Goal: Task Accomplishment & Management: Use online tool/utility

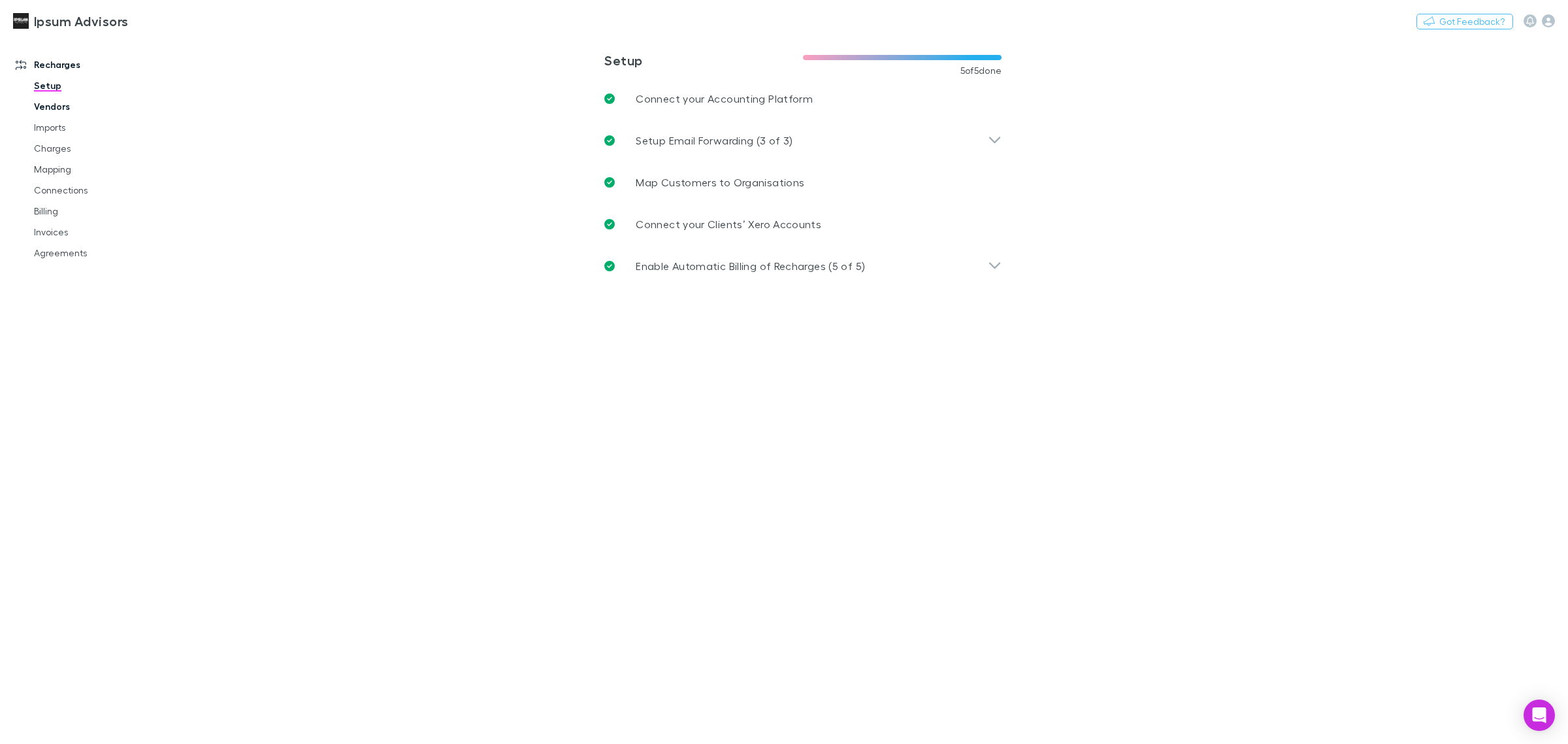
click at [39, 104] on link "Vendors" at bounding box center [103, 106] width 164 height 21
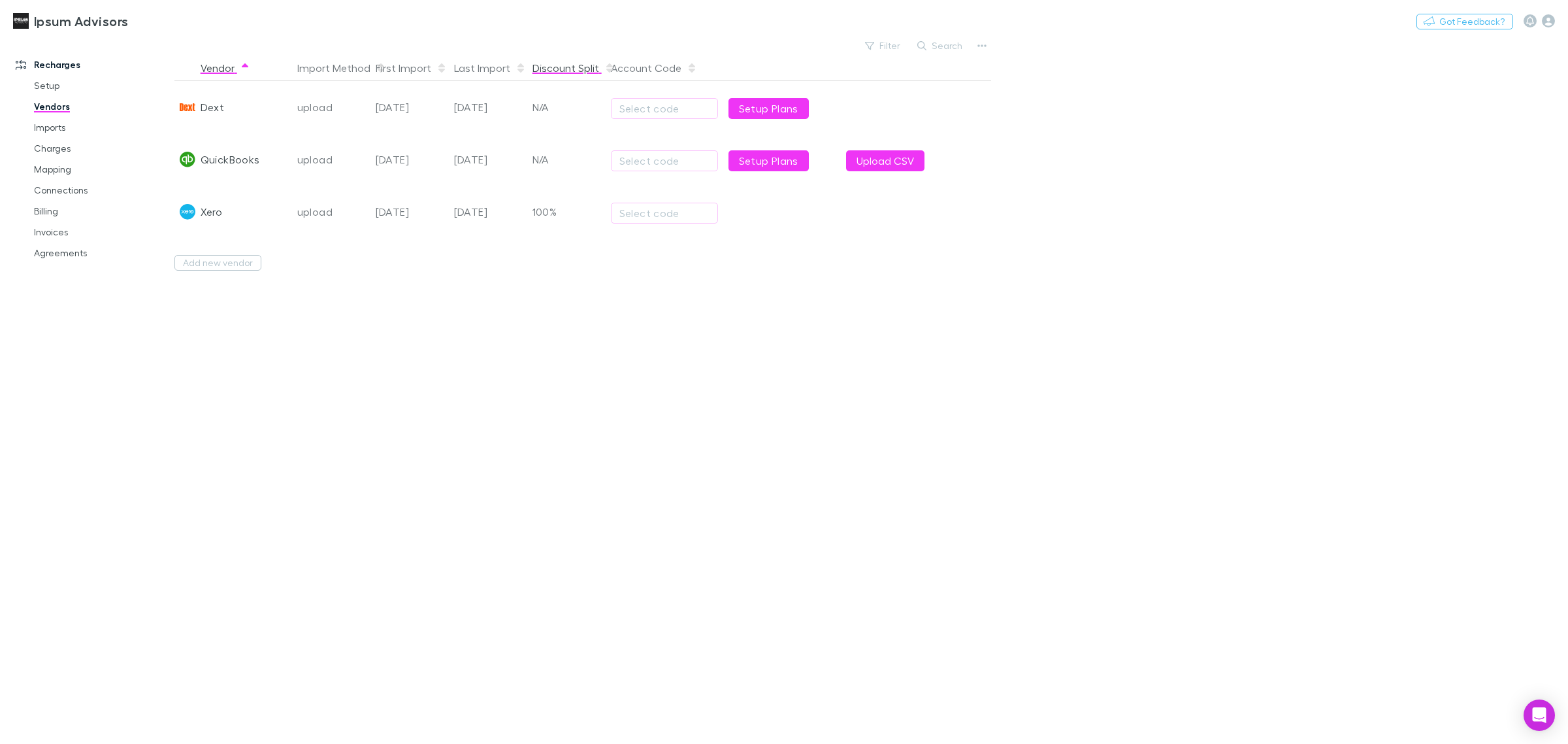
click at [569, 60] on button "Discount Split" at bounding box center [574, 68] width 83 height 26
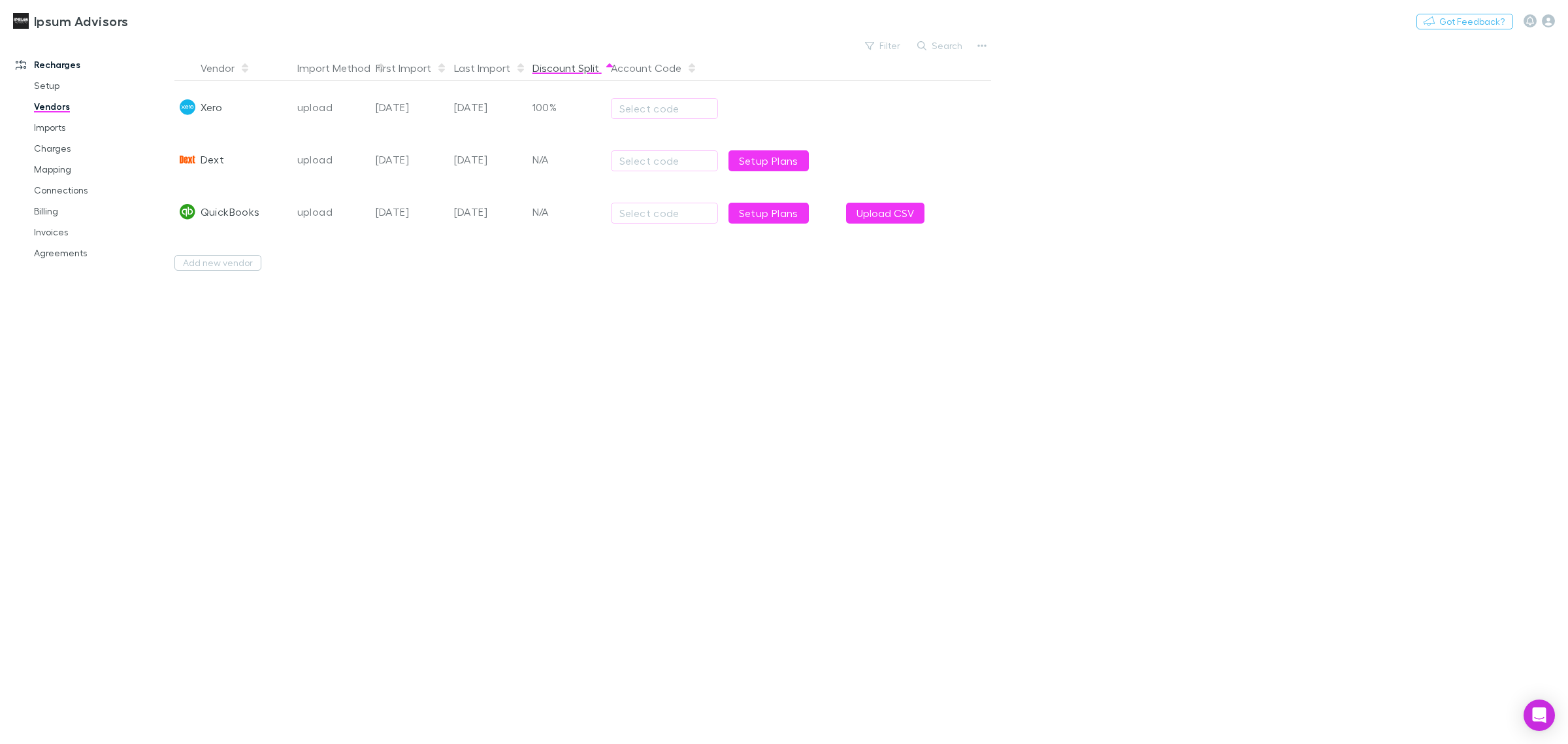
click at [569, 60] on button "Discount Split" at bounding box center [574, 68] width 83 height 26
click at [54, 85] on link "Setup" at bounding box center [103, 85] width 164 height 21
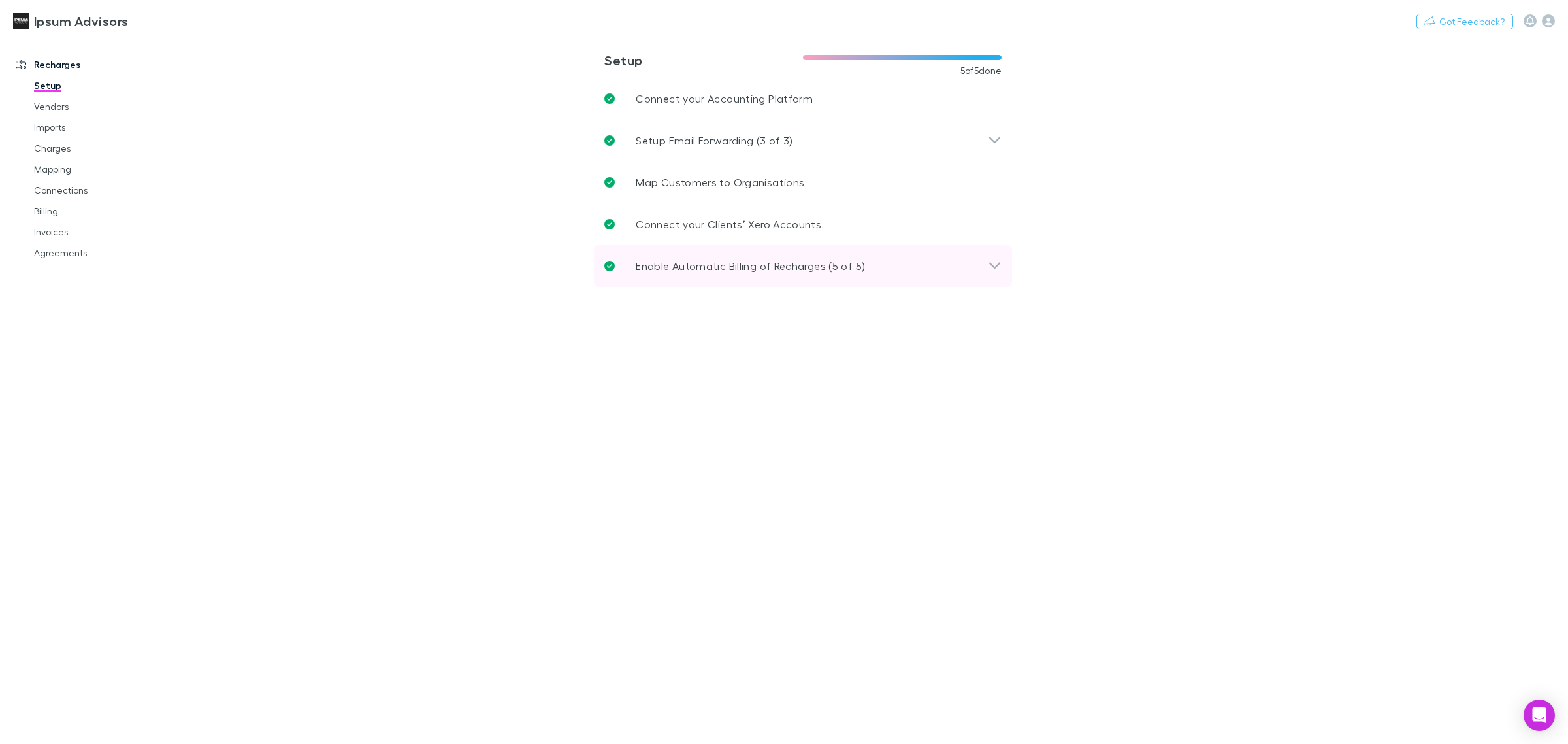
click at [748, 263] on p "Enable Automatic Billing of Recharges (5 of 5)" at bounding box center [750, 266] width 229 height 16
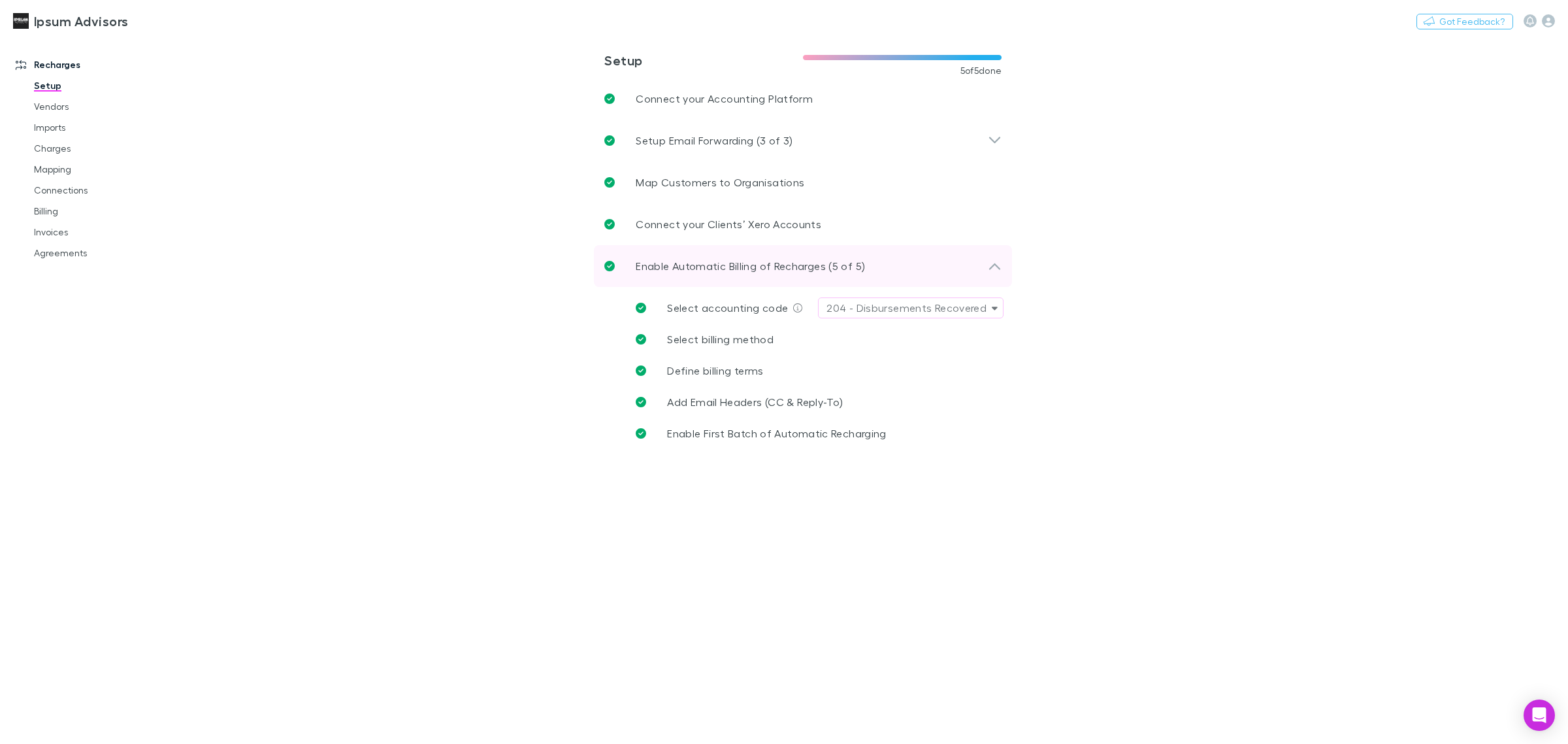
click at [748, 263] on p "Enable Automatic Billing of Recharges (5 of 5)" at bounding box center [750, 266] width 229 height 16
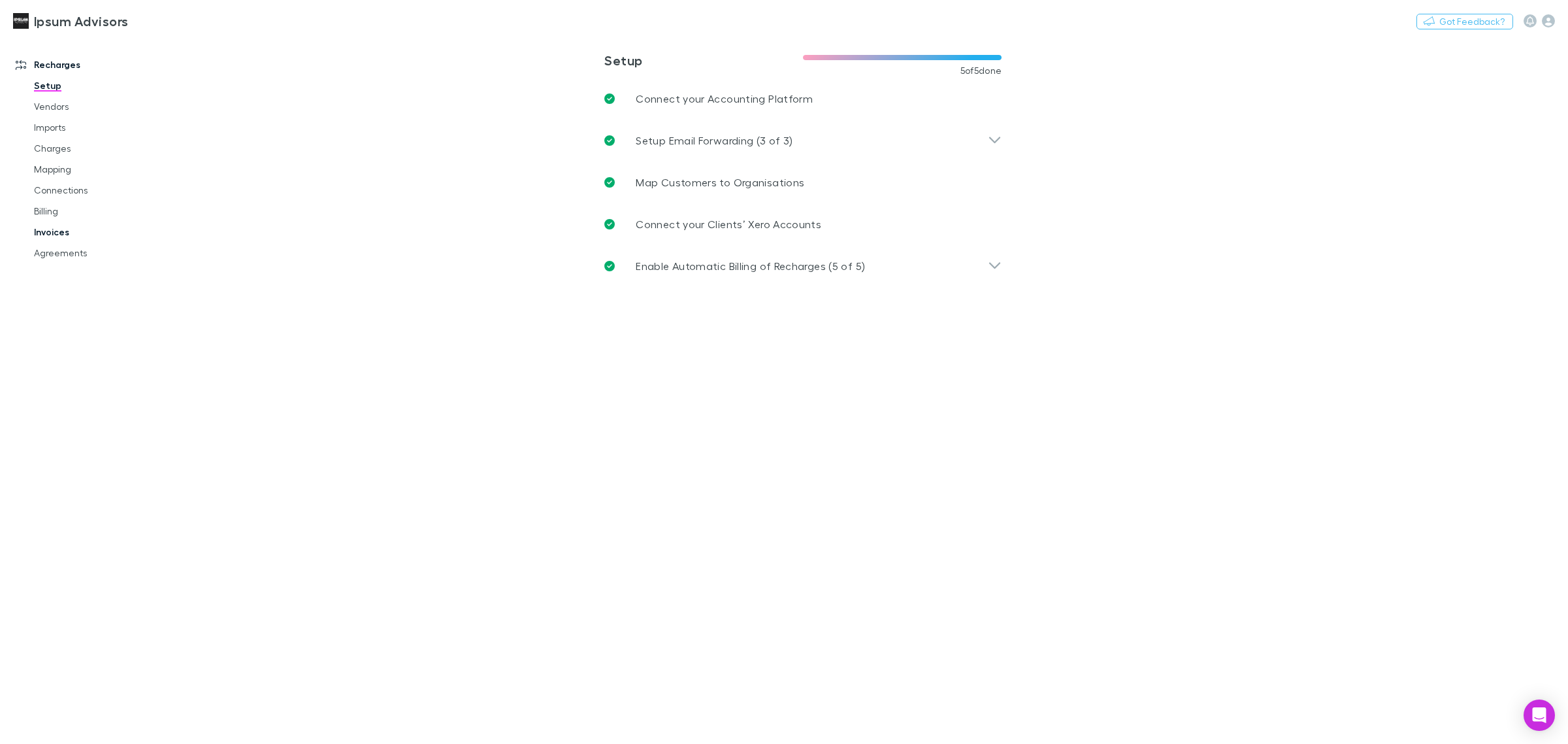
click at [69, 229] on link "Invoices" at bounding box center [103, 232] width 164 height 21
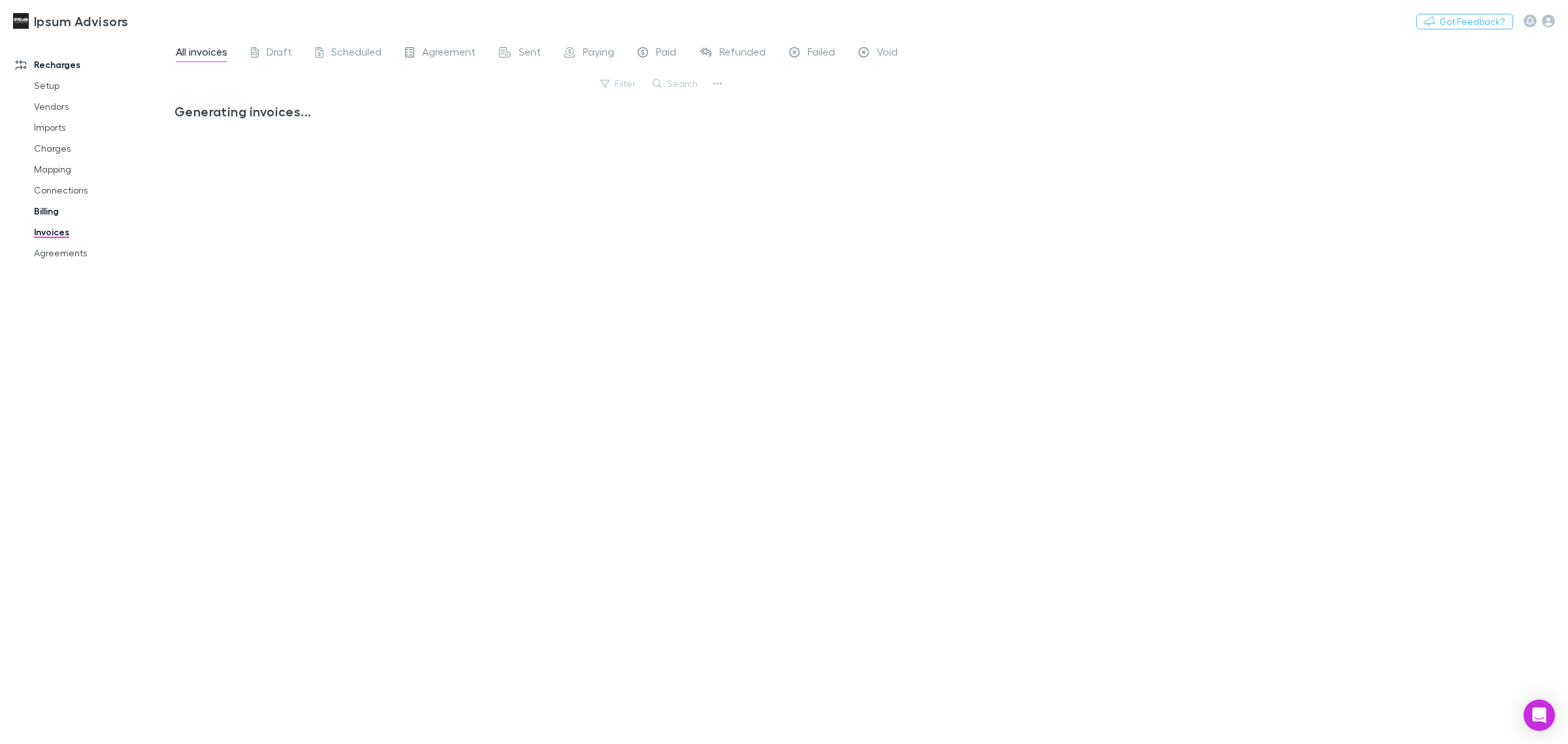
click at [44, 203] on link "Billing" at bounding box center [103, 211] width 164 height 21
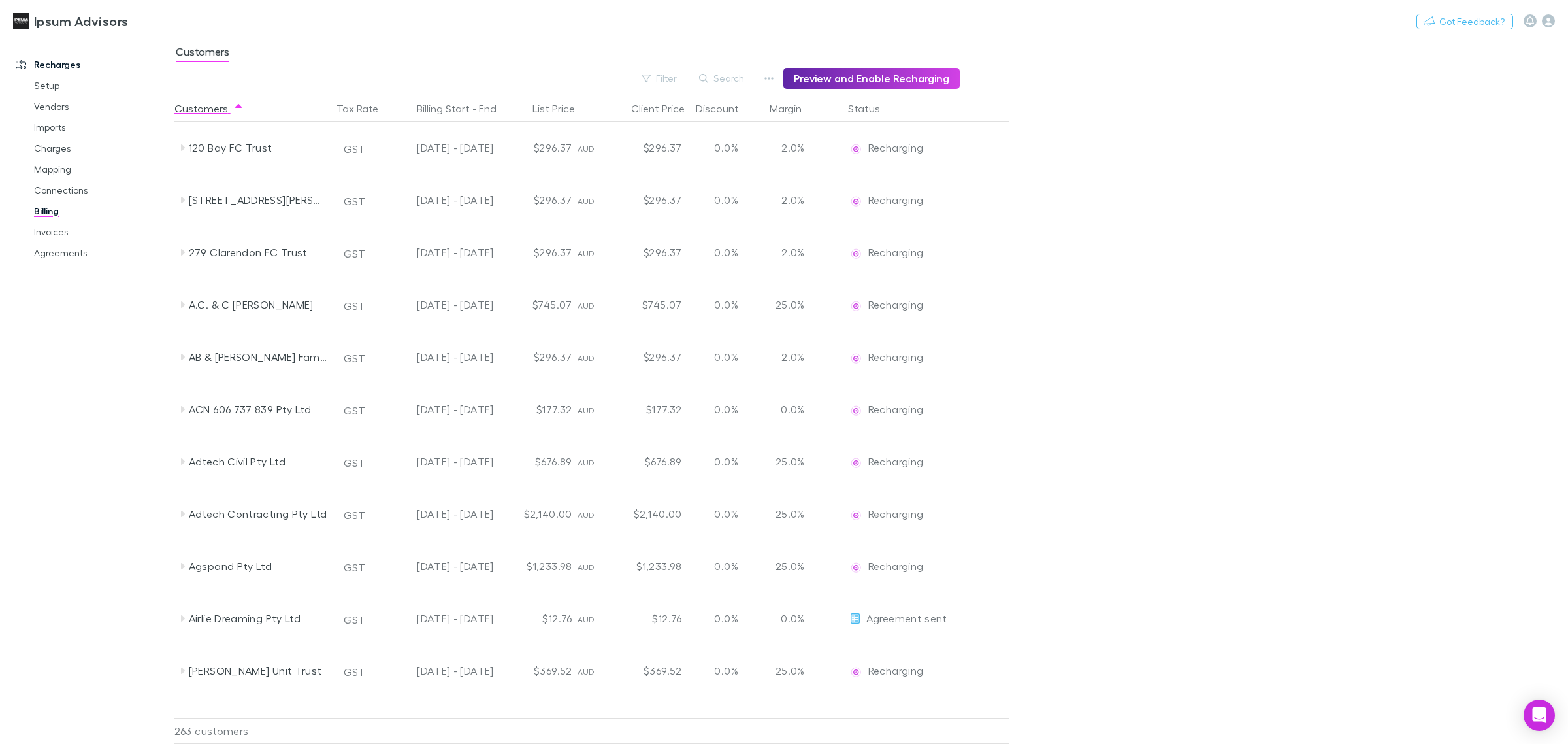
click at [64, 18] on h3 "Ipsum Advisors" at bounding box center [81, 21] width 94 height 16
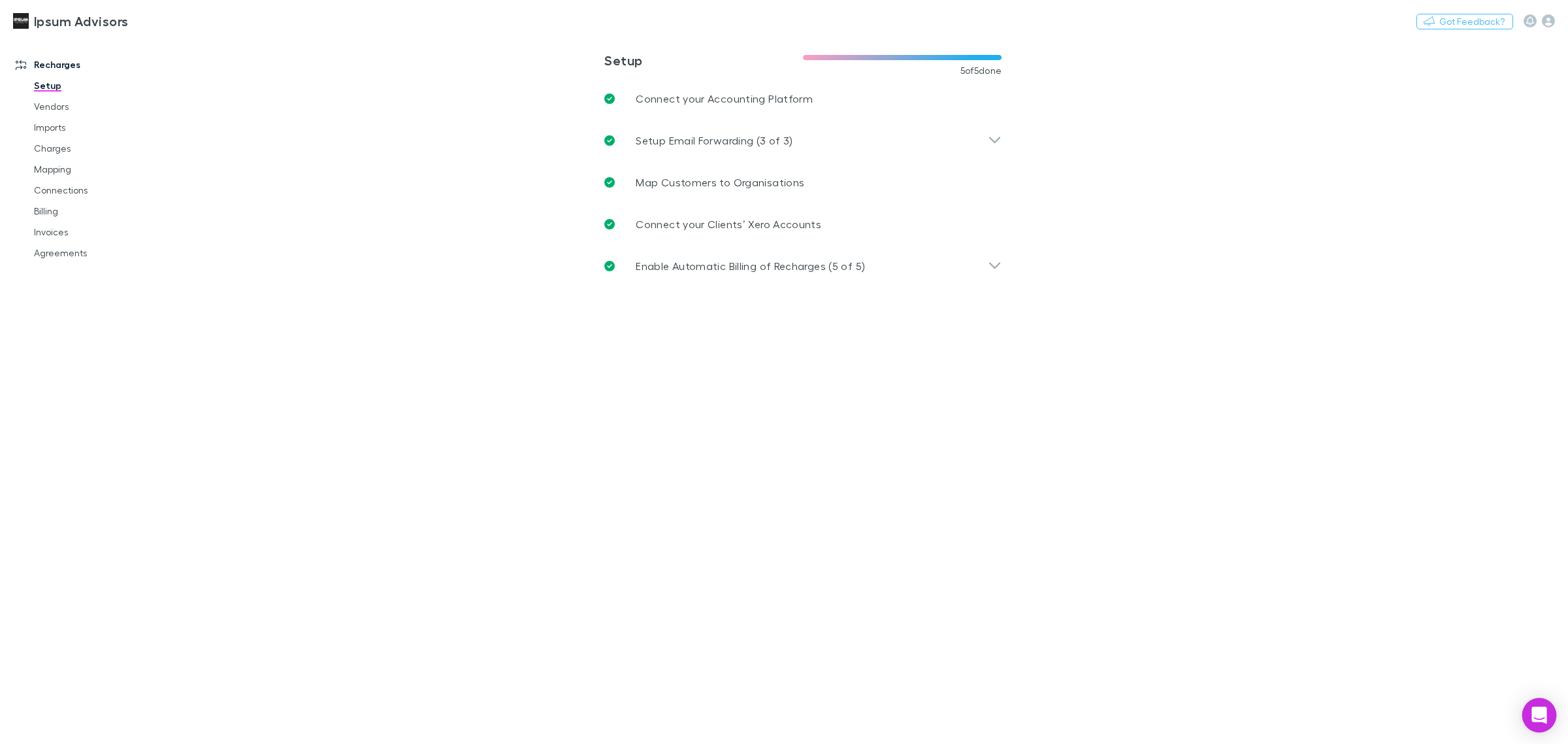
click at [1533, 727] on div "Open Intercom Messenger" at bounding box center [1540, 716] width 35 height 35
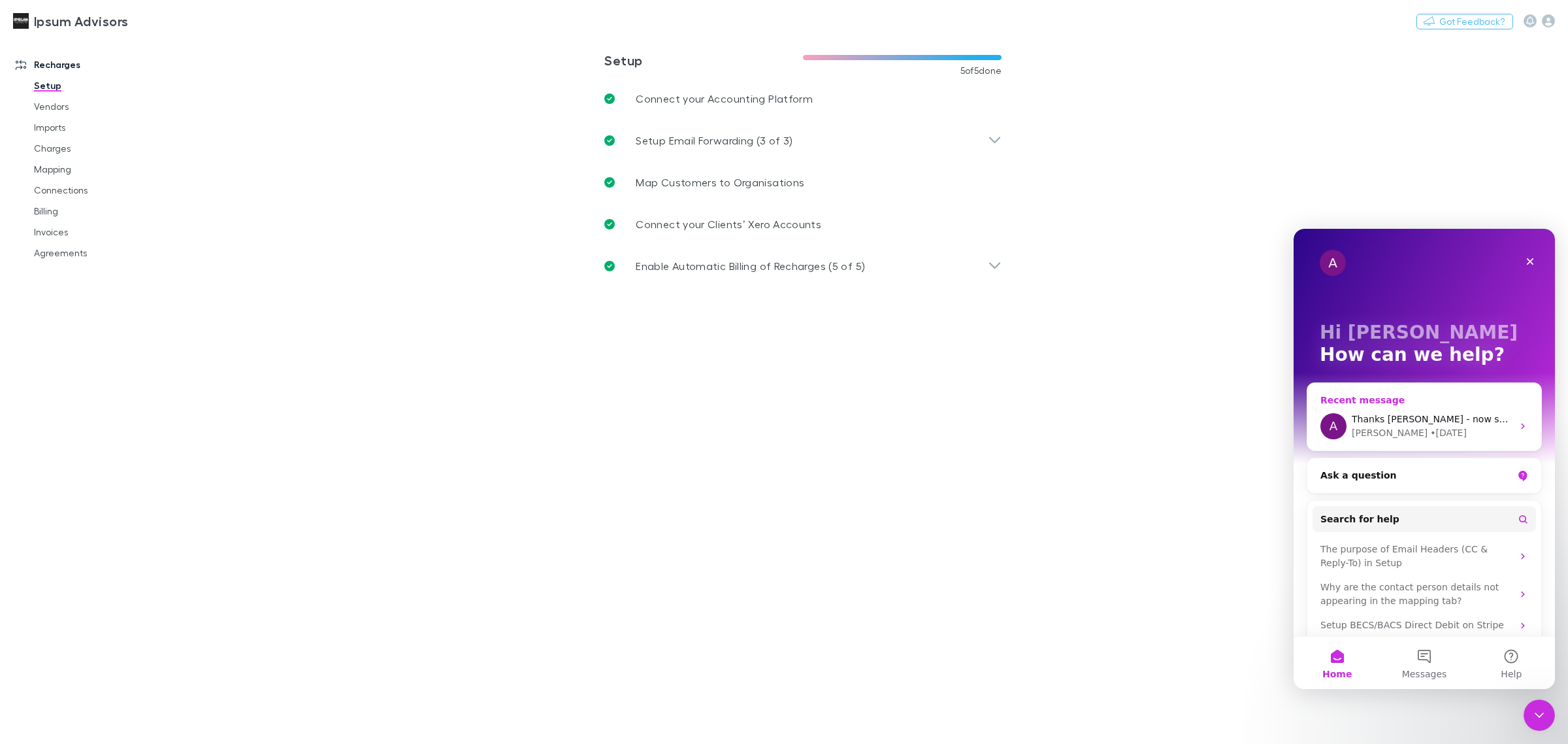
click at [1396, 416] on span "Thanks [PERSON_NAME] - now sorted" at bounding box center [1437, 419] width 172 height 10
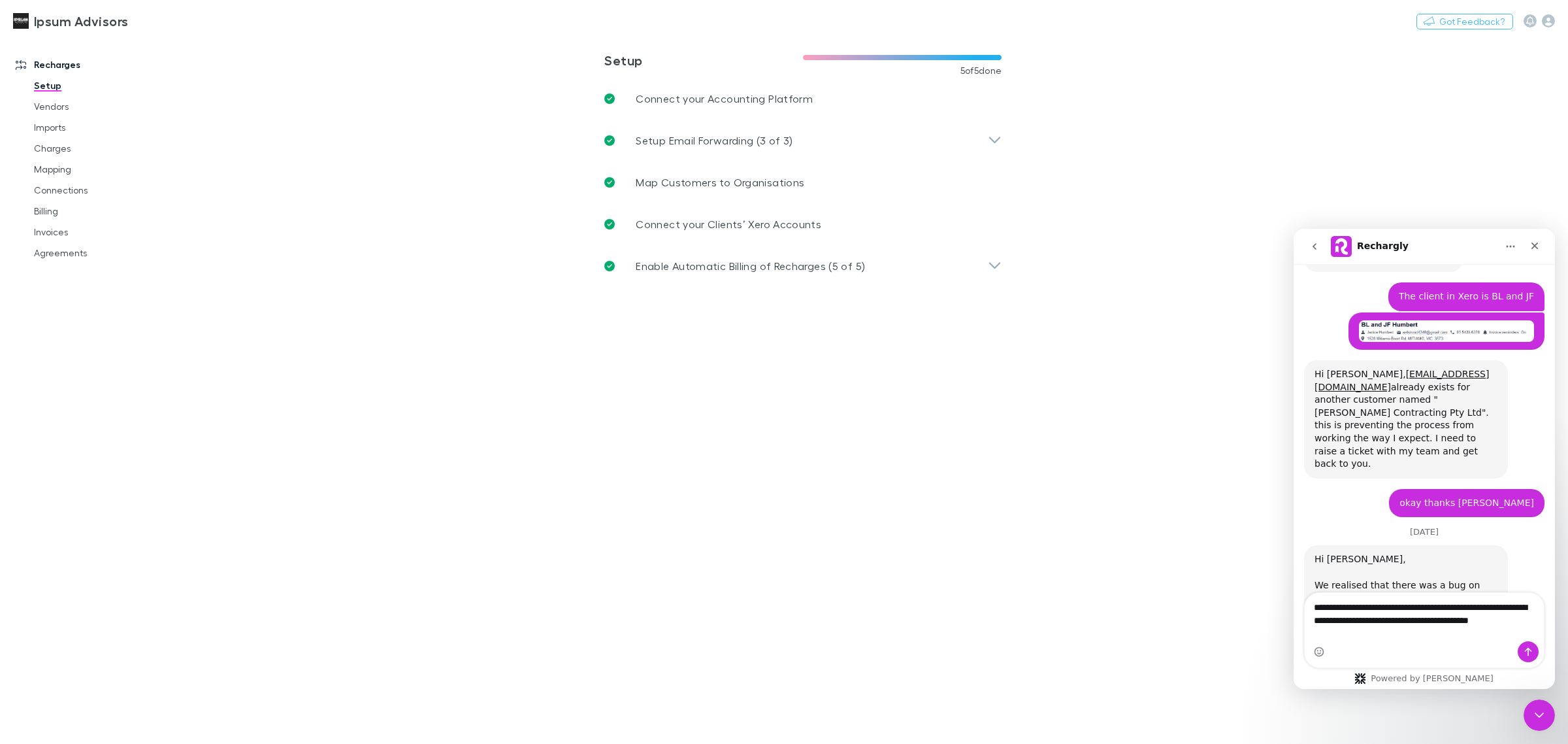
scroll to position [8566, 0]
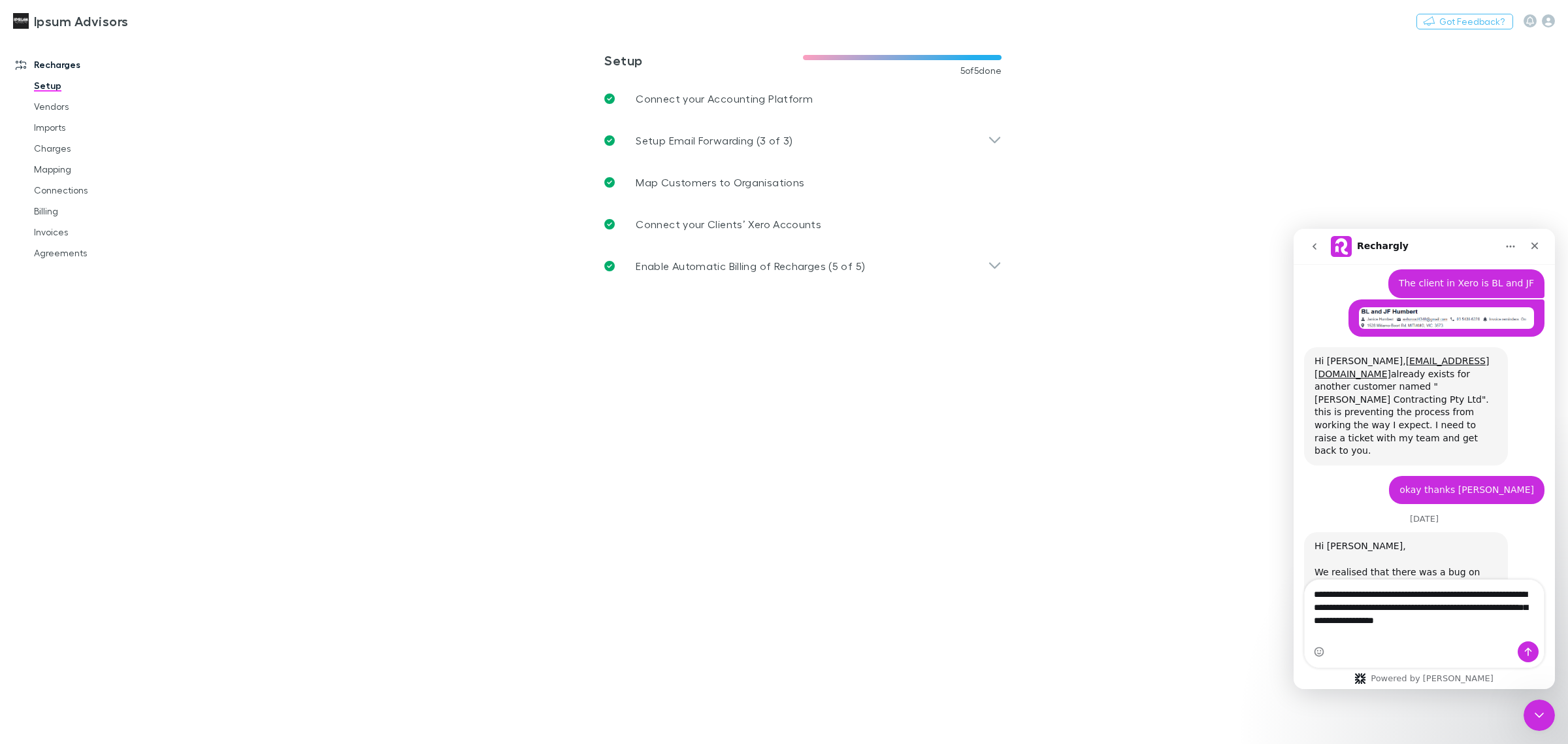
type textarea "**********"
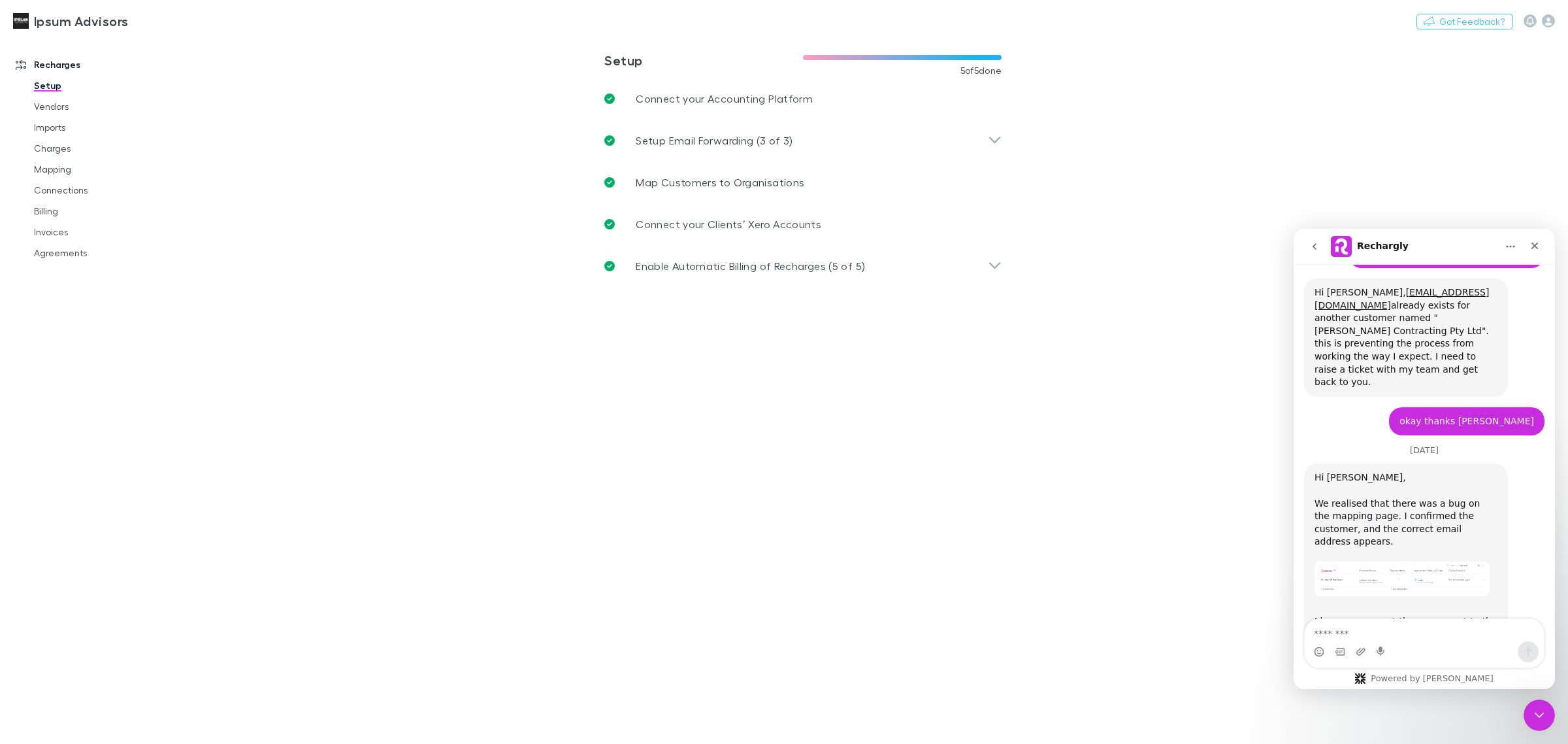
click at [1182, 436] on main "**********" at bounding box center [871, 390] width 1394 height 707
click at [57, 126] on link "Imports" at bounding box center [103, 127] width 164 height 21
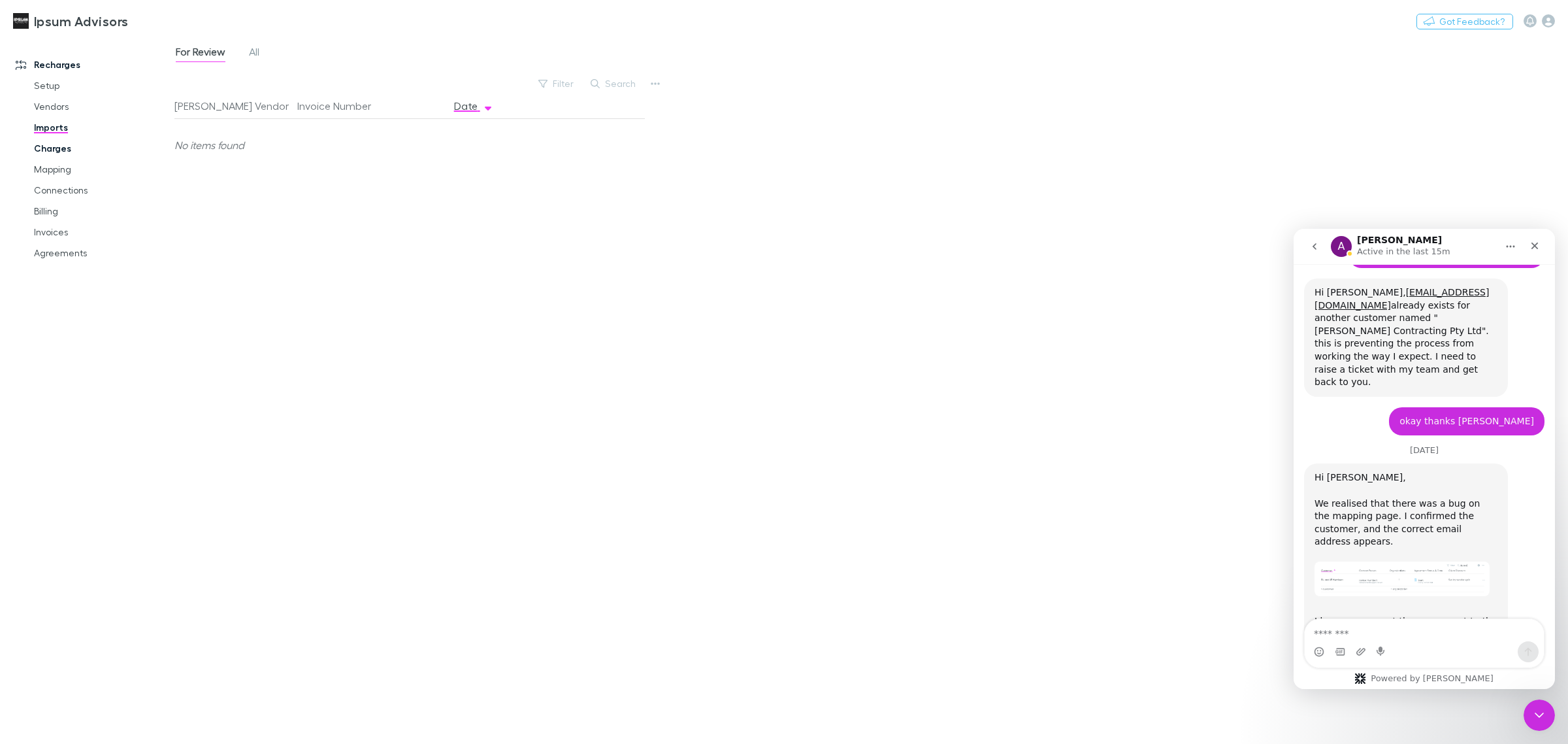
click at [60, 140] on link "Charges" at bounding box center [103, 148] width 164 height 21
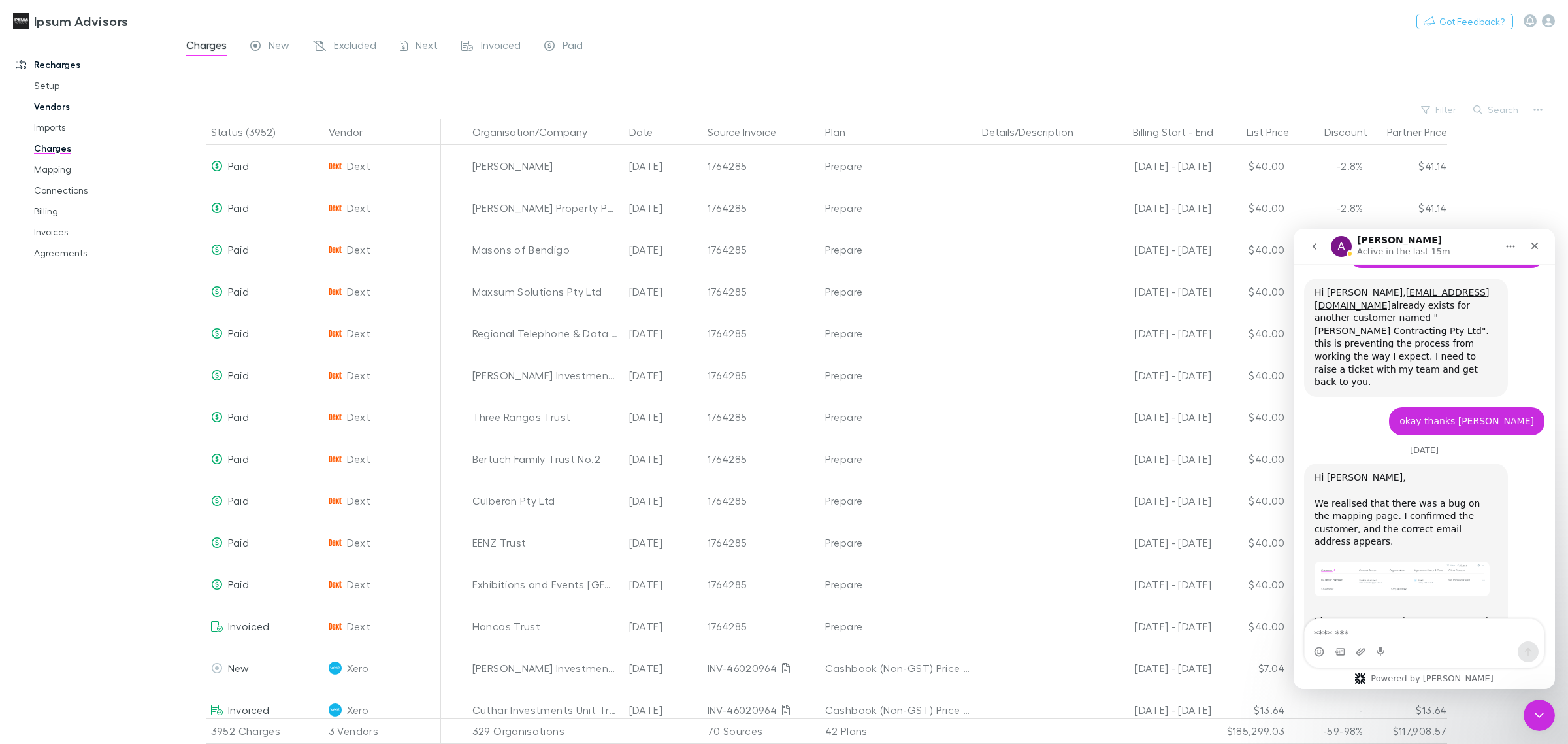
click at [53, 98] on link "Vendors" at bounding box center [103, 106] width 164 height 21
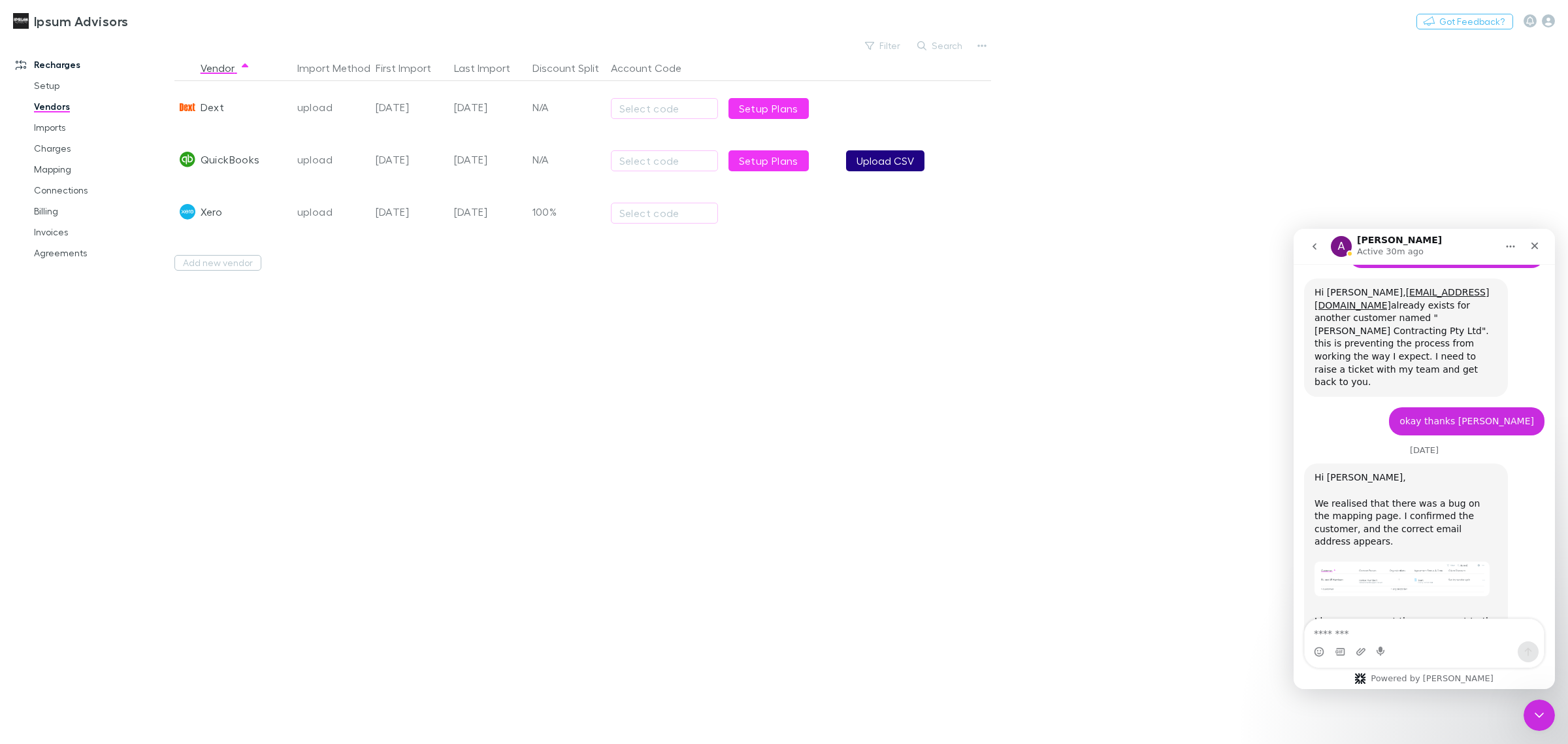
click at [856, 159] on button "Upload CSV" at bounding box center [885, 161] width 78 height 21
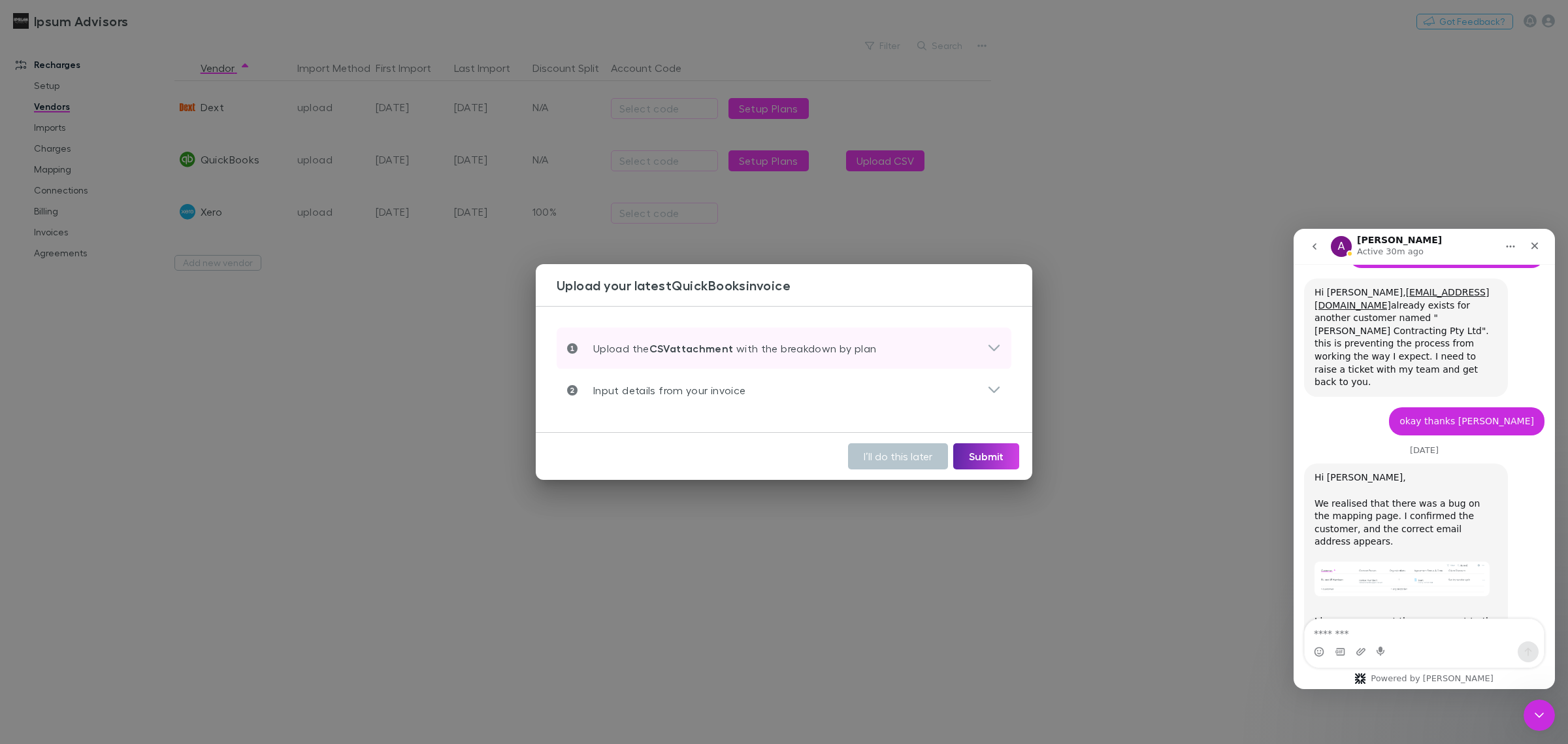
click at [889, 356] on div "Upload the CSV attachment with the breakdown by plan" at bounding box center [777, 348] width 421 height 16
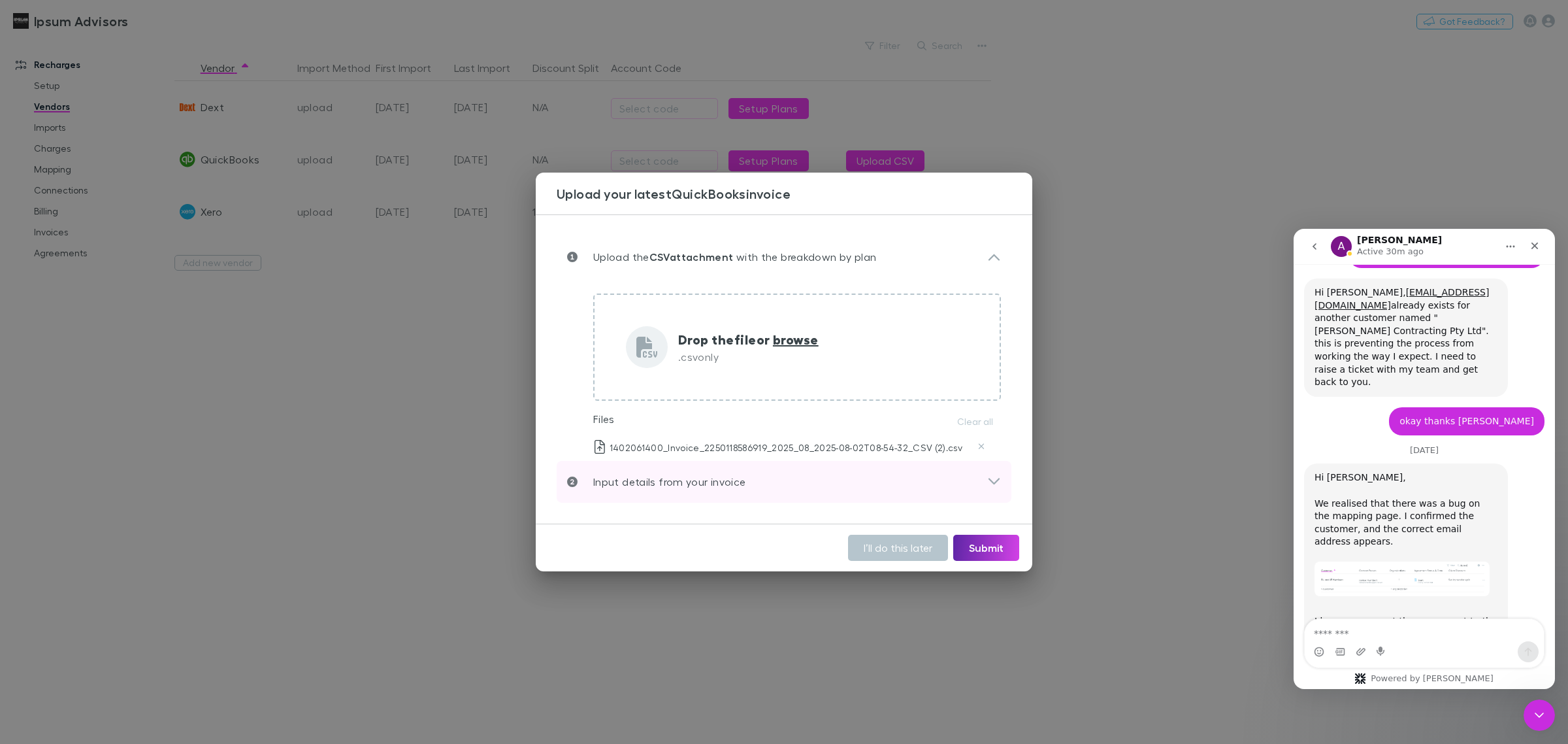
click at [688, 488] on p "Input details from your invoice" at bounding box center [661, 482] width 168 height 16
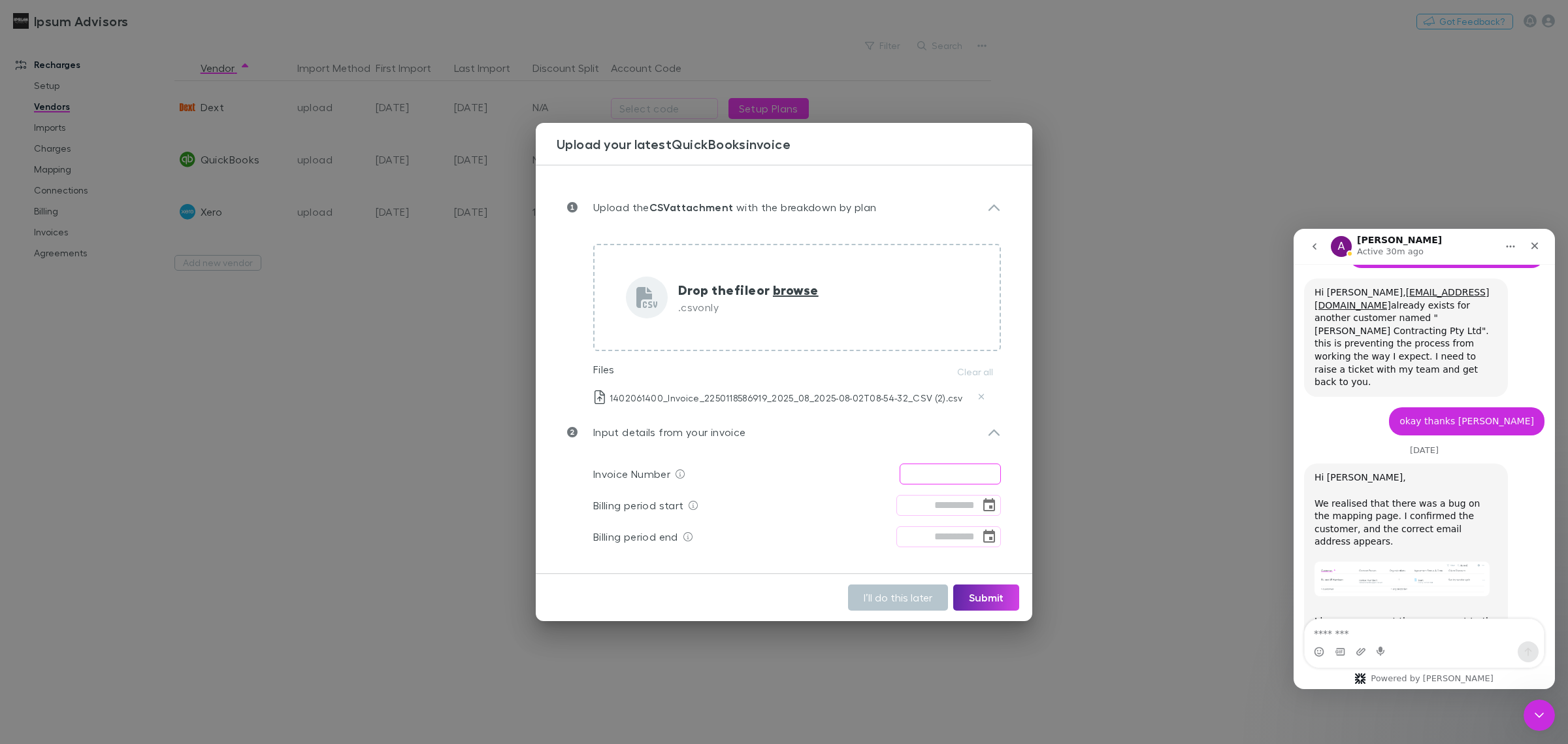
click at [945, 482] on input "text" at bounding box center [950, 474] width 101 height 21
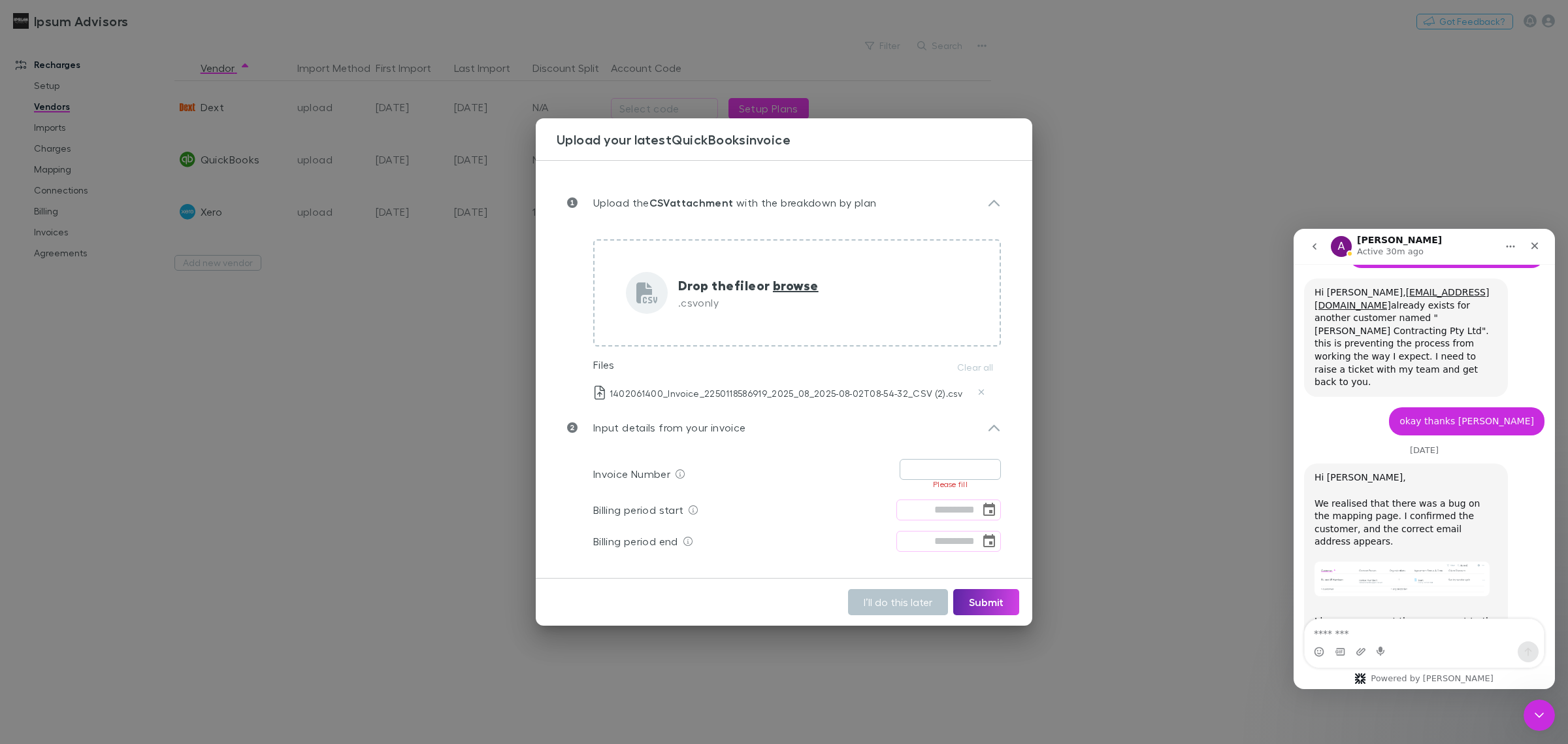
click at [947, 465] on input "text" at bounding box center [950, 470] width 101 height 21
paste input "**********"
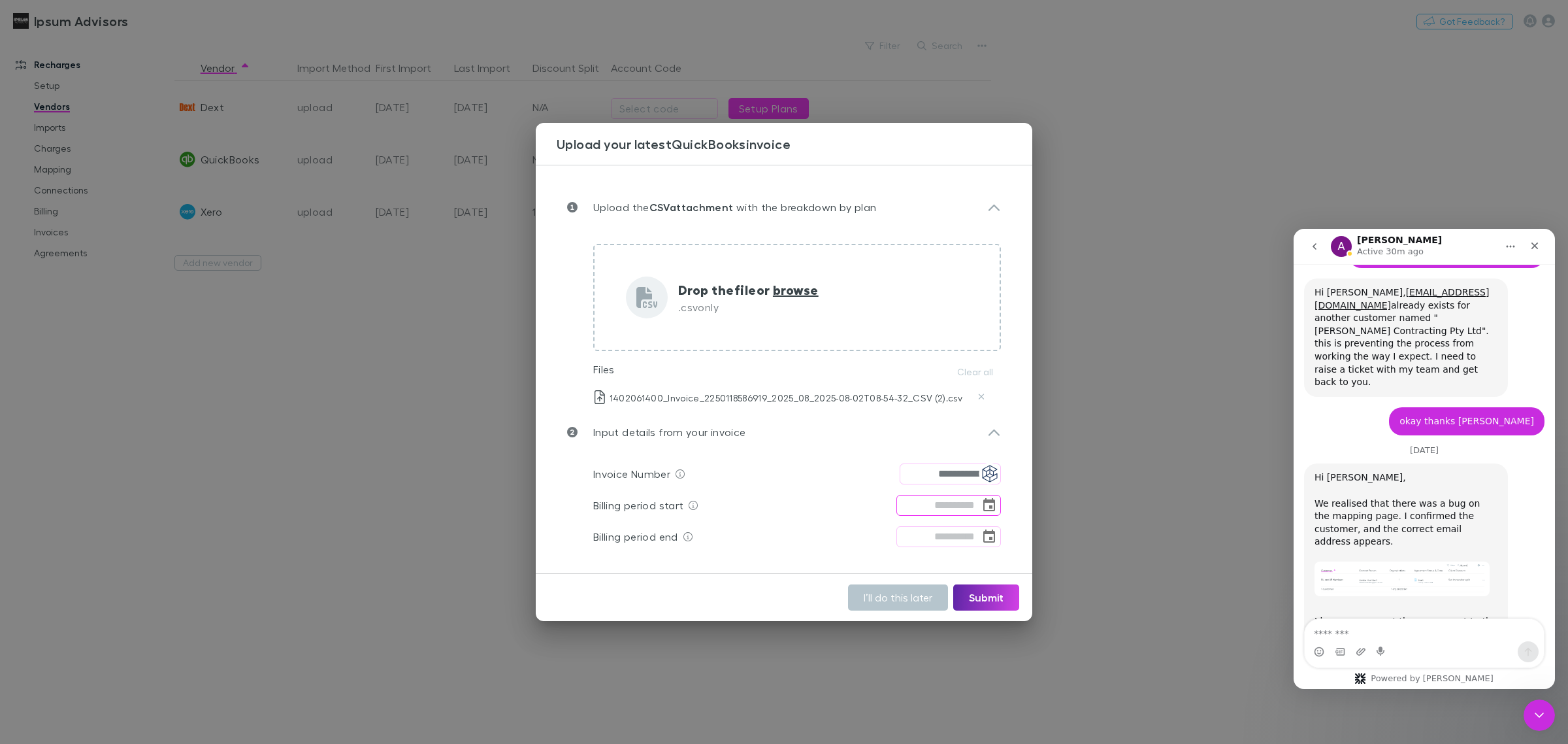
type input "**********"
click at [912, 513] on input "tel" at bounding box center [939, 505] width 84 height 21
type input "******"
click at [983, 397] on icon "Delete" at bounding box center [981, 396] width 7 height 10
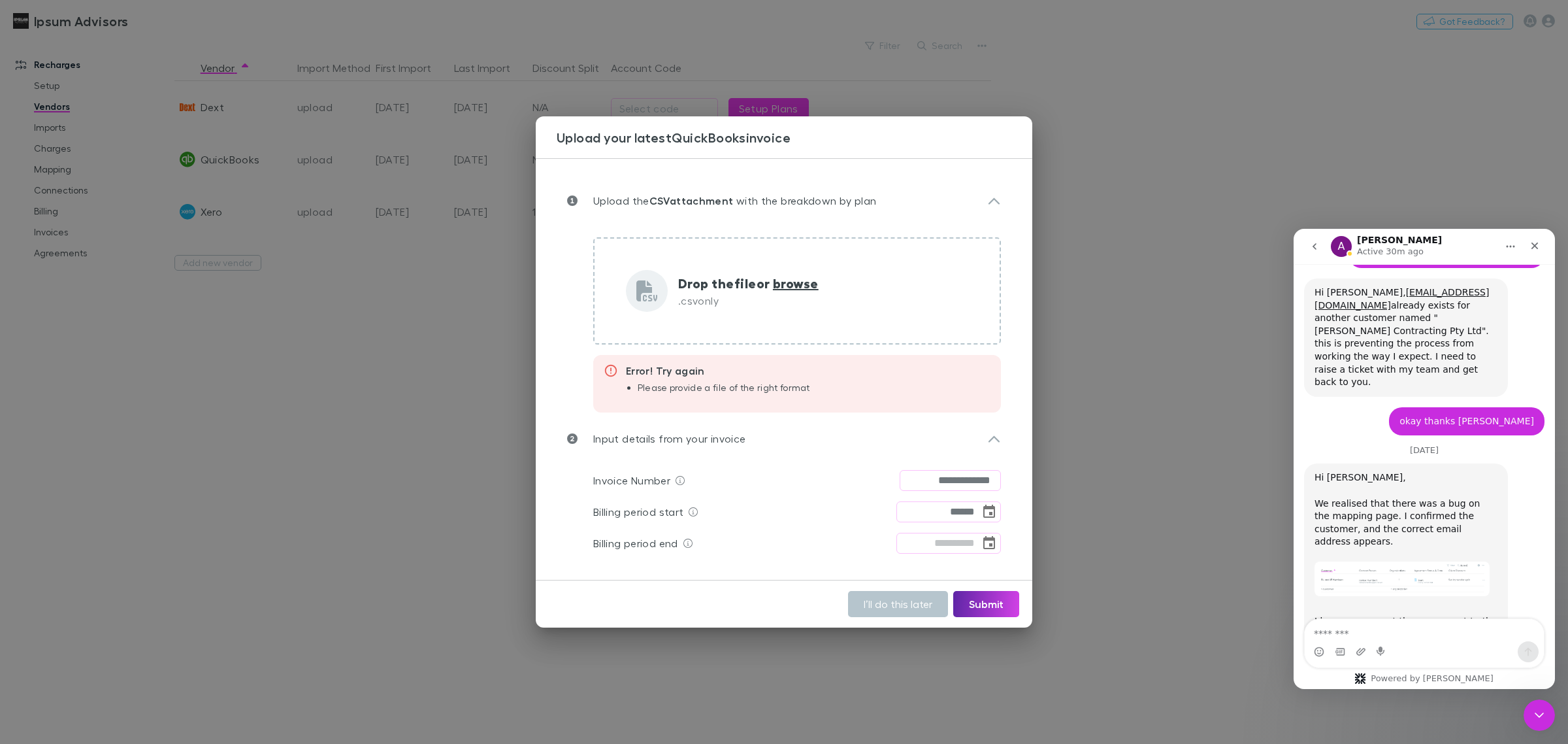
click at [1134, 497] on div "**********" at bounding box center [784, 372] width 1568 height 744
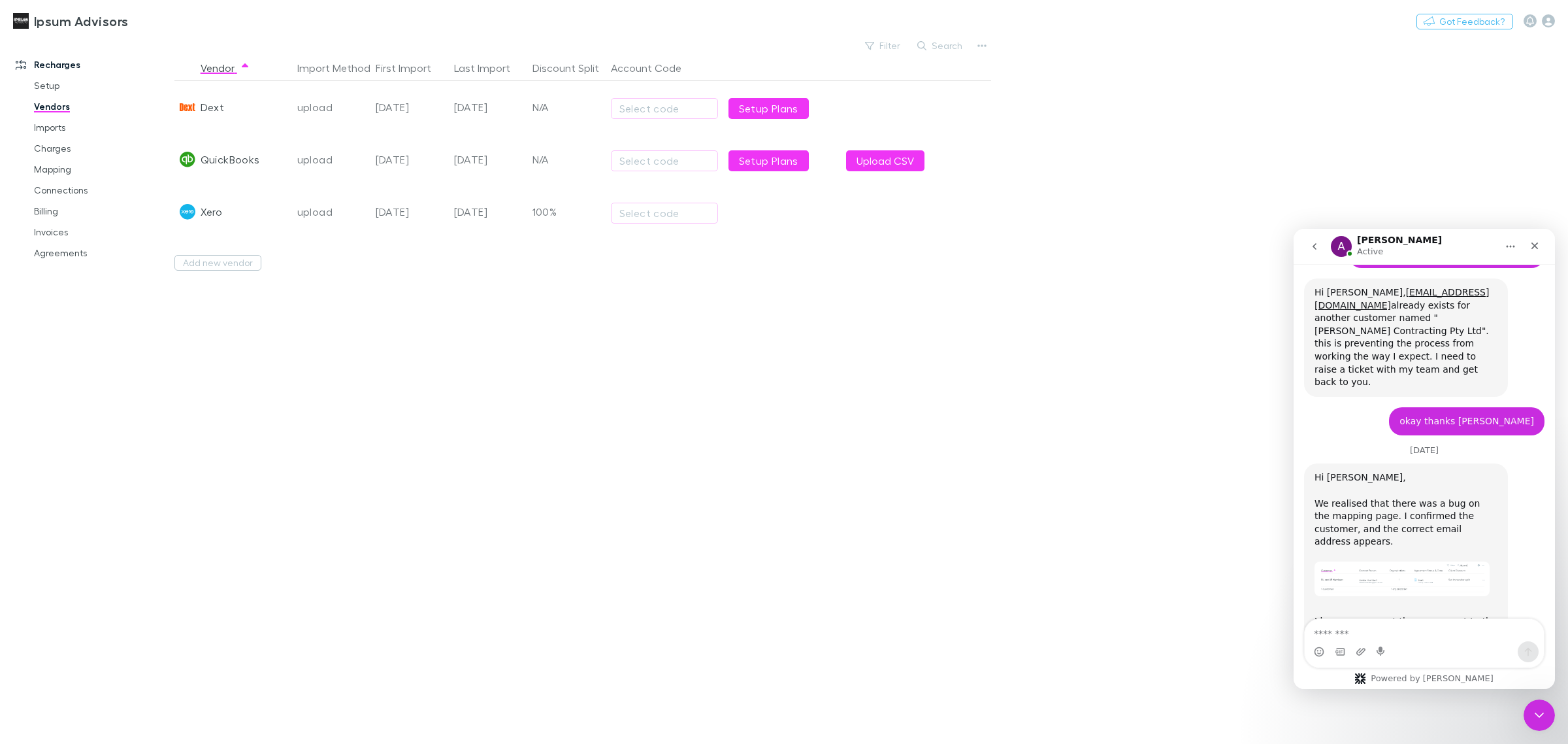
click at [789, 584] on div "Vendor Import Method First Import Last Import Discount Split Account Code Dext …" at bounding box center [582, 399] width 817 height 689
click at [1536, 706] on icon "Close Intercom Messenger" at bounding box center [1538, 714] width 16 height 16
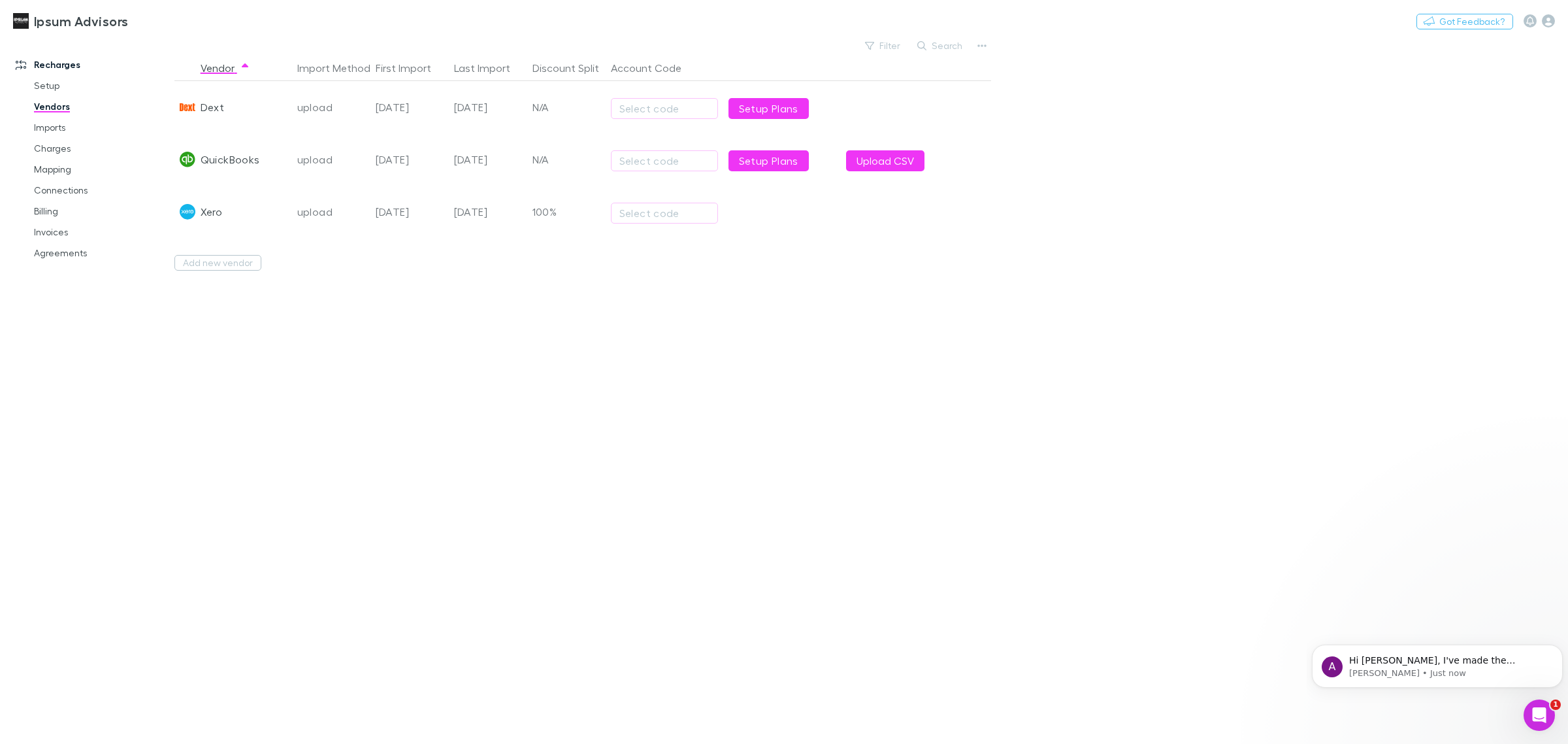
scroll to position [8751, 0]
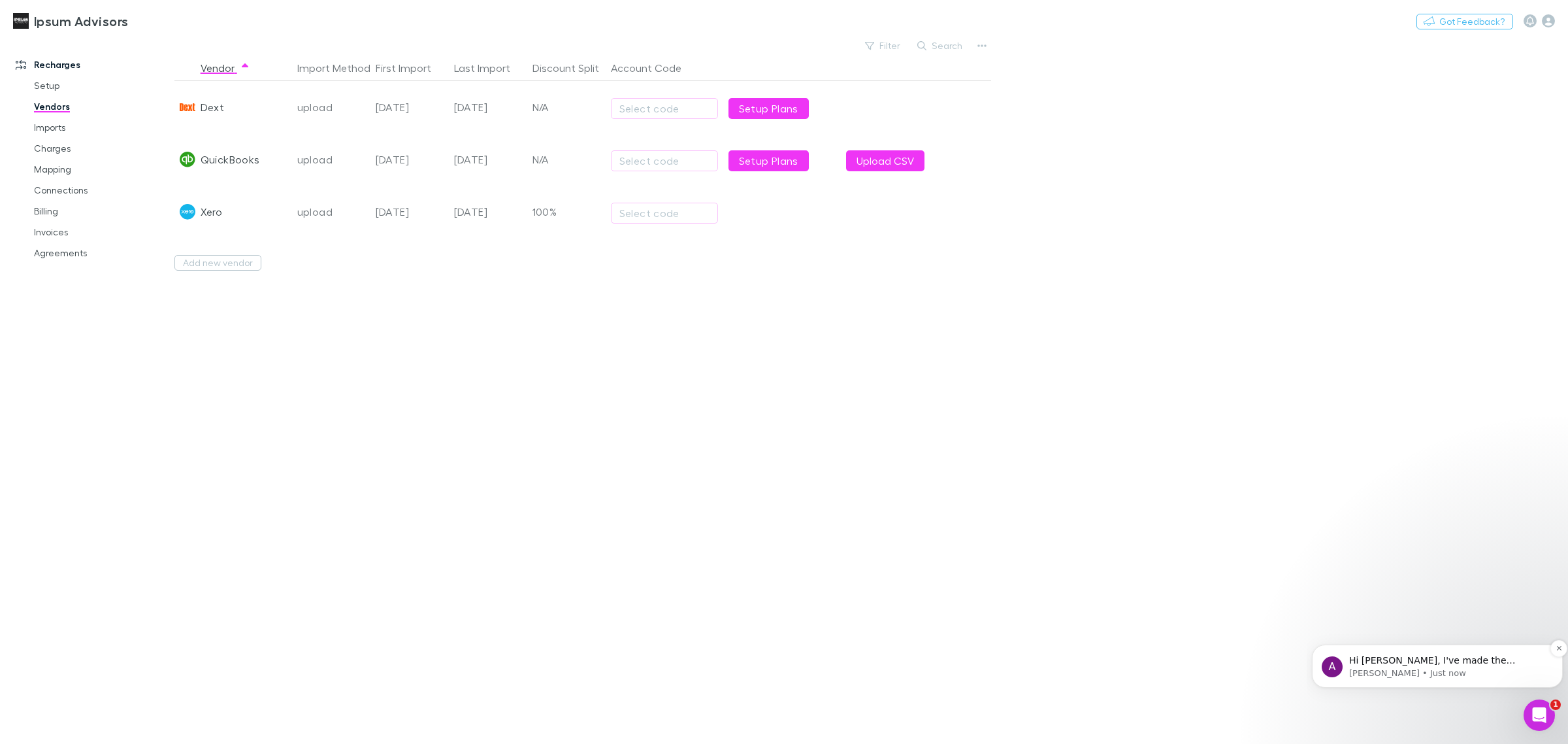
click at [1451, 661] on p "Hi [PERSON_NAME], I've made the changes for the Dext fee on our end and the new…" at bounding box center [1448, 660] width 198 height 13
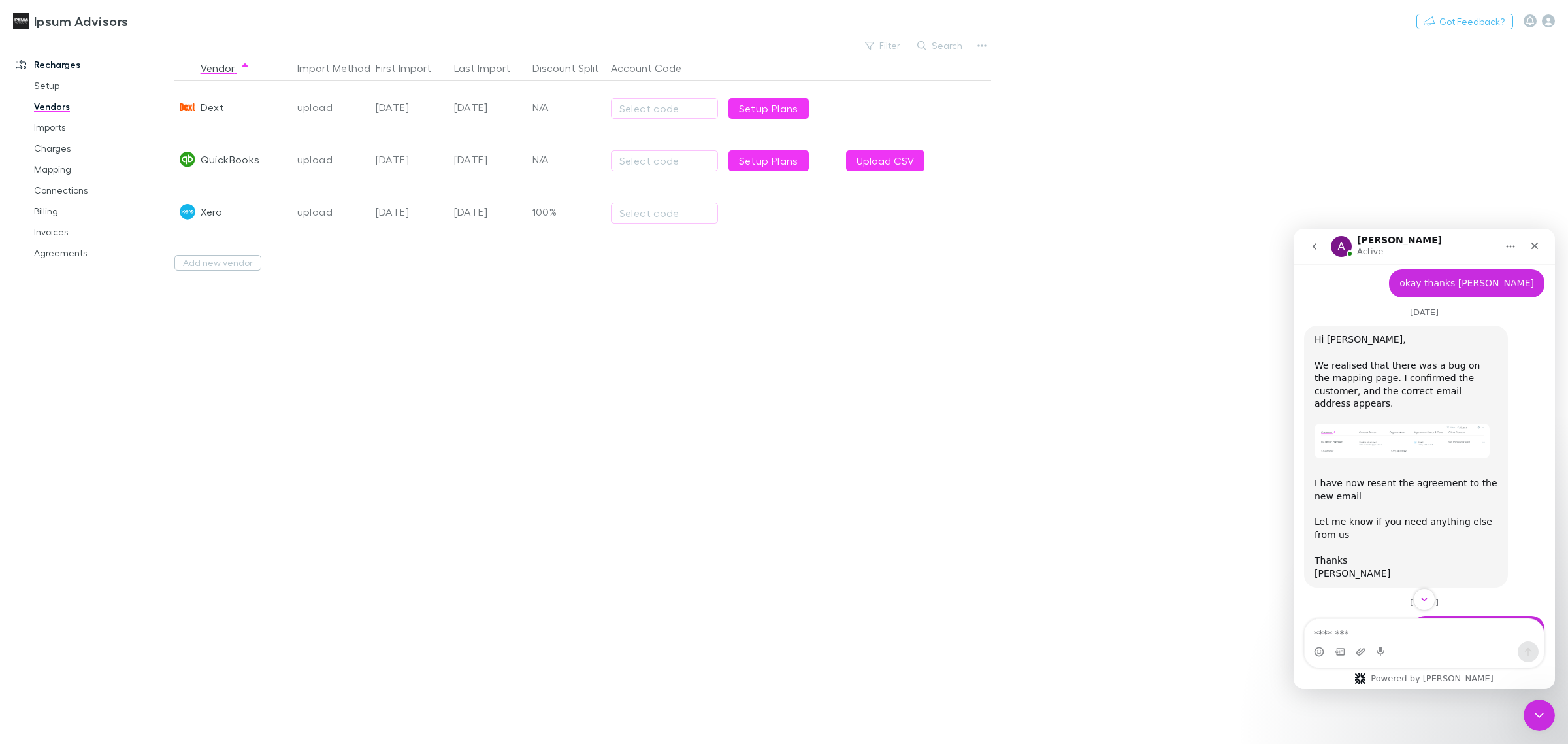
scroll to position [8773, 0]
click at [1359, 625] on textarea "Message…" at bounding box center [1424, 631] width 239 height 23
type textarea "**********"
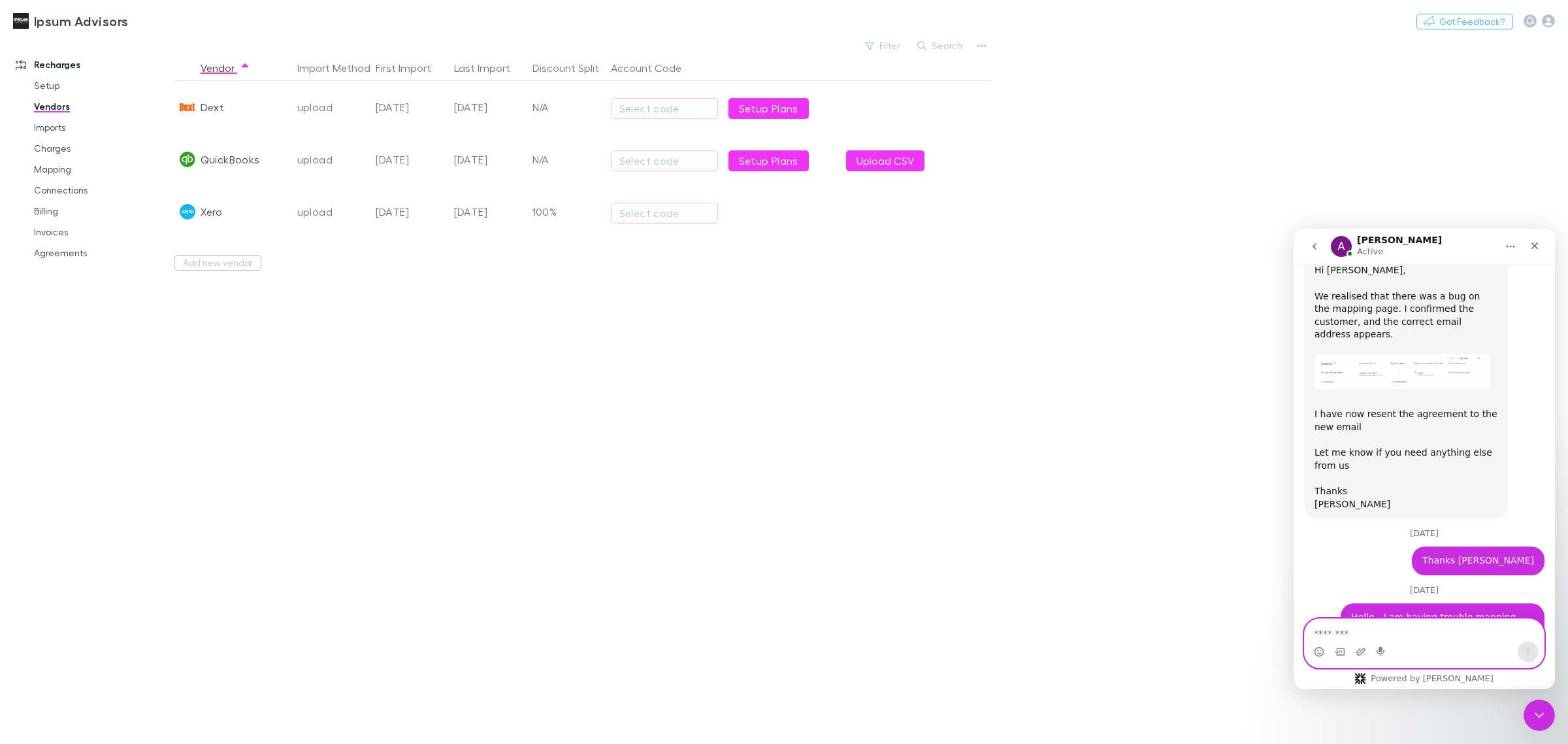
scroll to position [8874, 0]
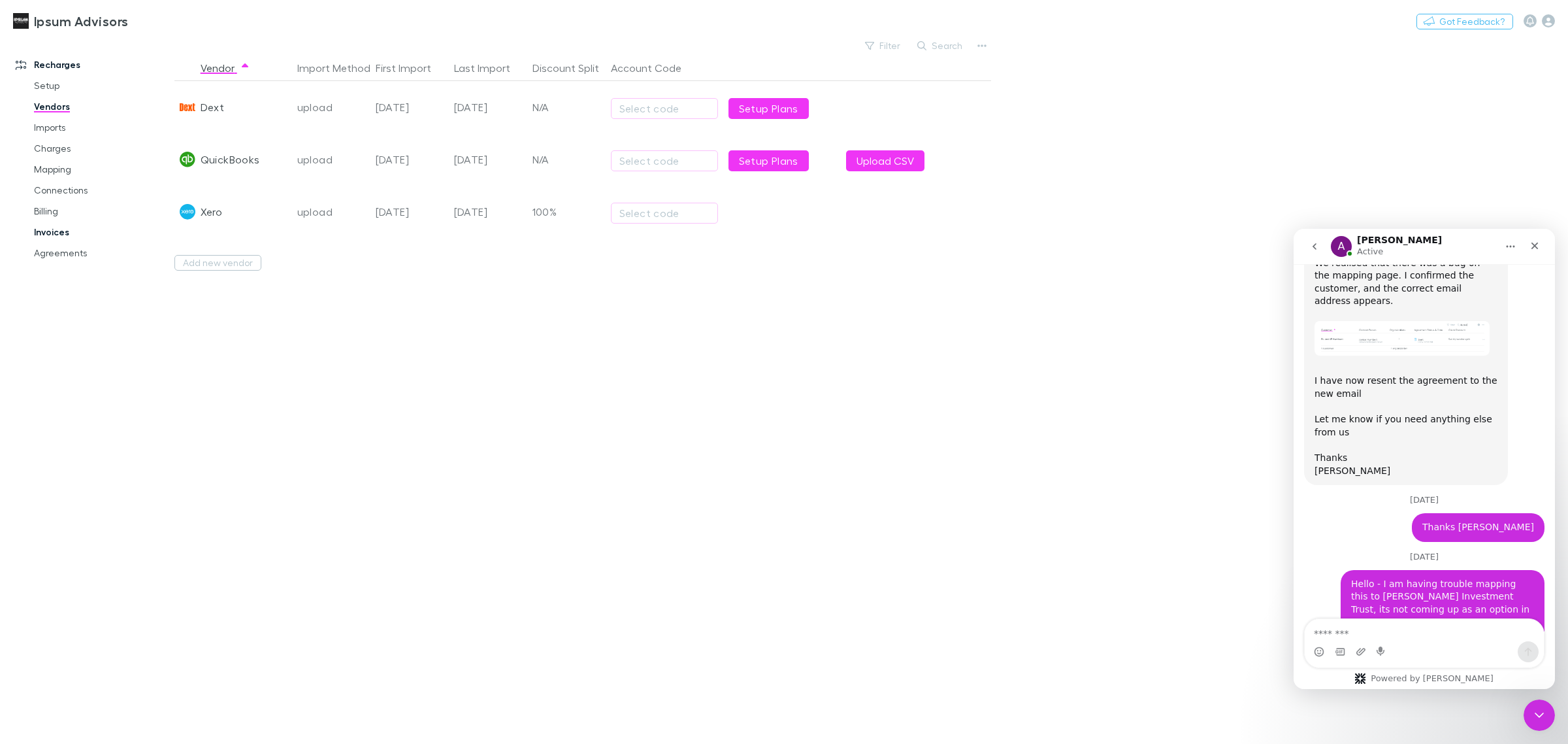
drag, startPoint x: 46, startPoint y: 232, endPoint x: 59, endPoint y: 231, distance: 13.0
click at [46, 232] on link "Invoices" at bounding box center [103, 232] width 164 height 21
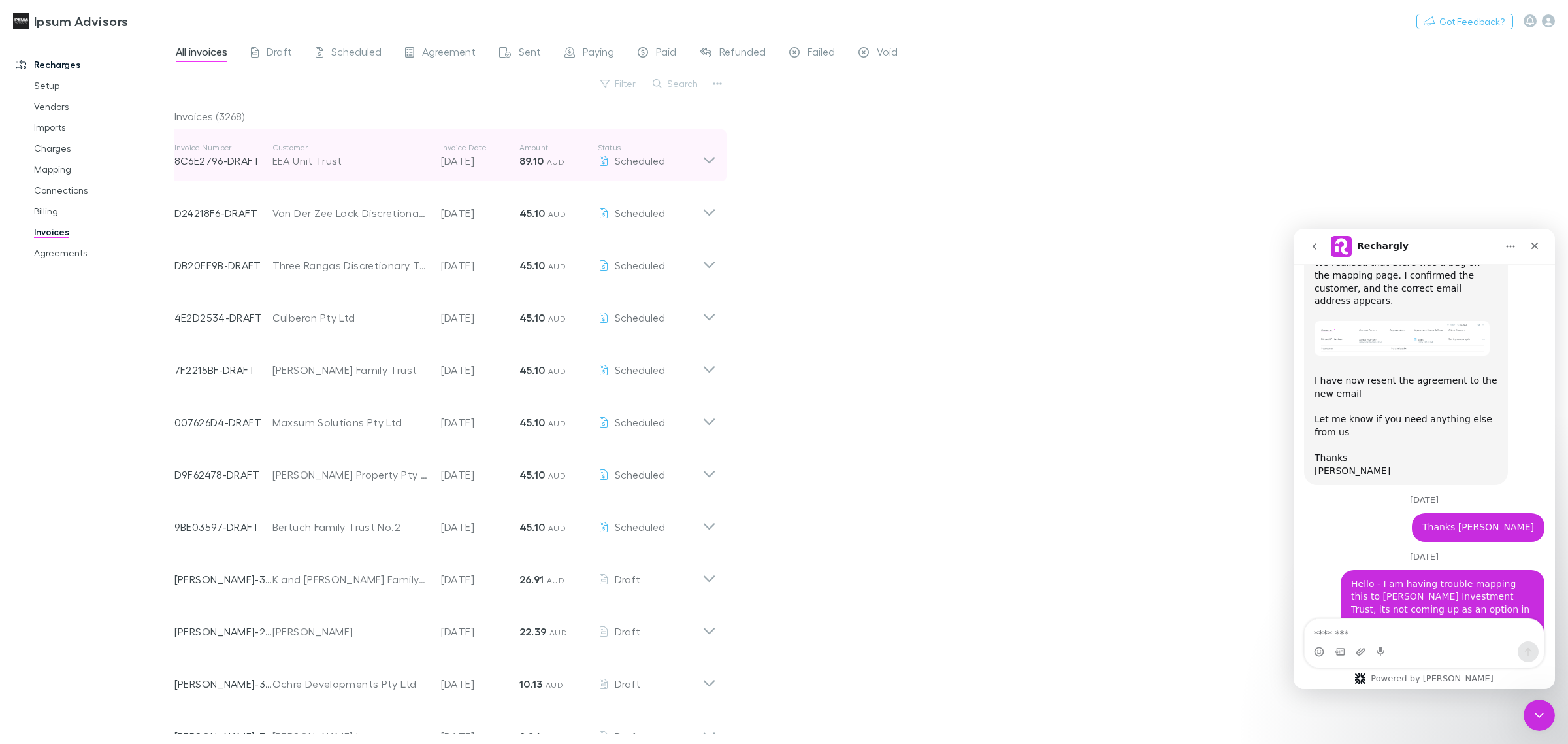
click at [706, 157] on icon at bounding box center [710, 156] width 14 height 26
